Goal: Information Seeking & Learning: Learn about a topic

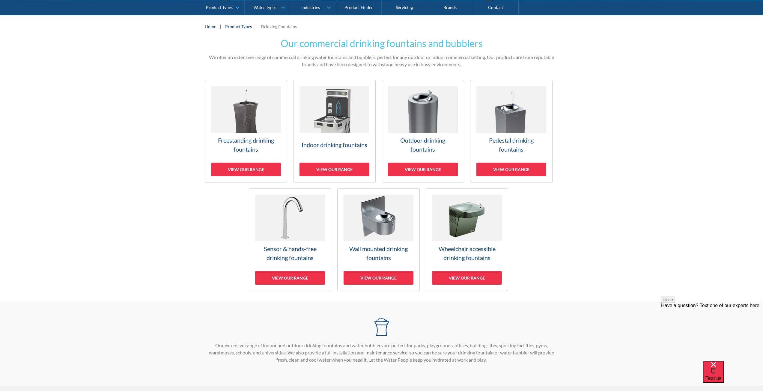
scroll to position [60, 0]
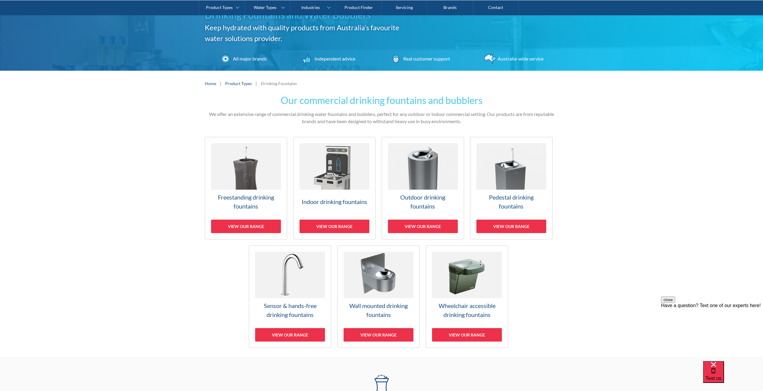
click at [515, 183] on img at bounding box center [512, 166] width 70 height 46
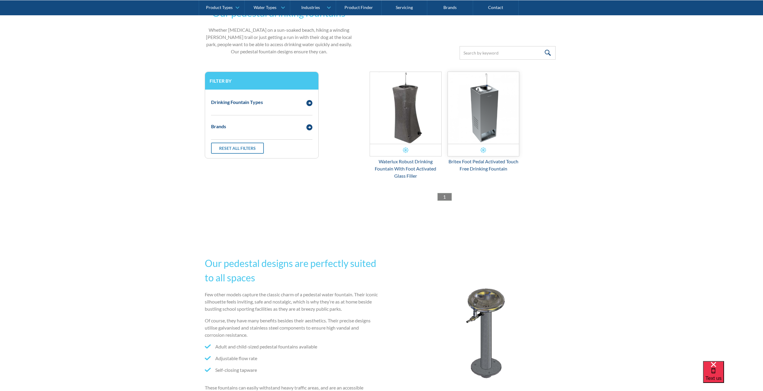
click at [487, 113] on img "Email Form 3" at bounding box center [483, 108] width 71 height 72
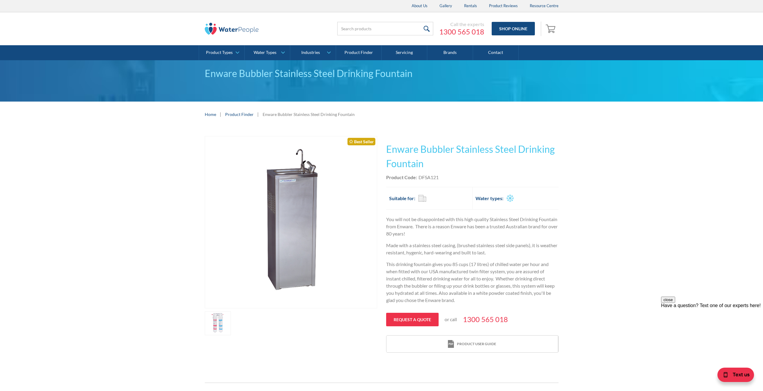
click at [295, 179] on img "open lightbox" at bounding box center [291, 222] width 172 height 172
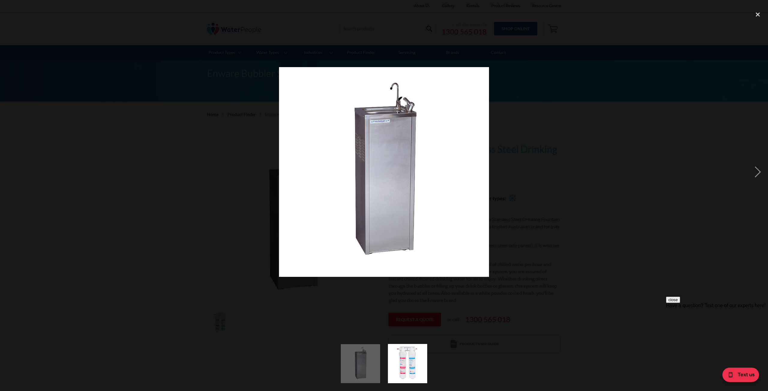
click at [571, 183] on div at bounding box center [384, 172] width 768 height 329
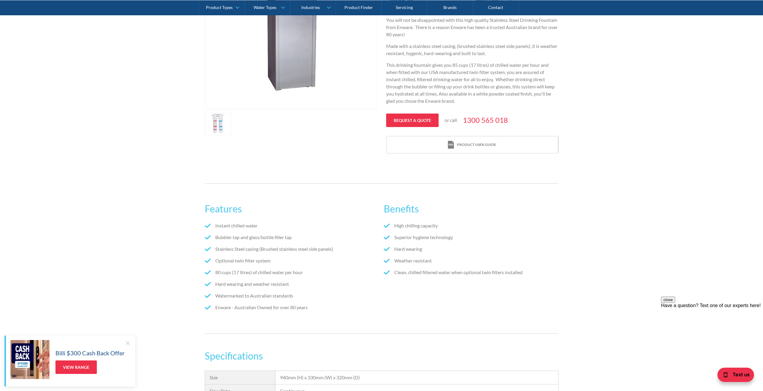
scroll to position [210, 0]
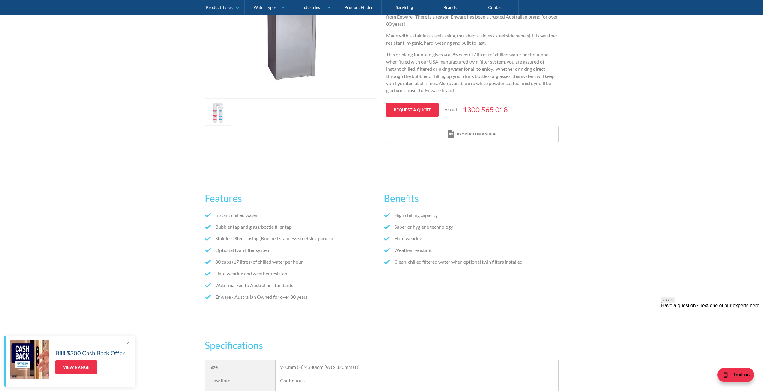
drag, startPoint x: 536, startPoint y: 262, endPoint x: 539, endPoint y: 265, distance: 4.3
click at [539, 265] on li "Clean, chilled filtered water when optional twin filters installed" at bounding box center [471, 262] width 175 height 7
